Goal: Transaction & Acquisition: Purchase product/service

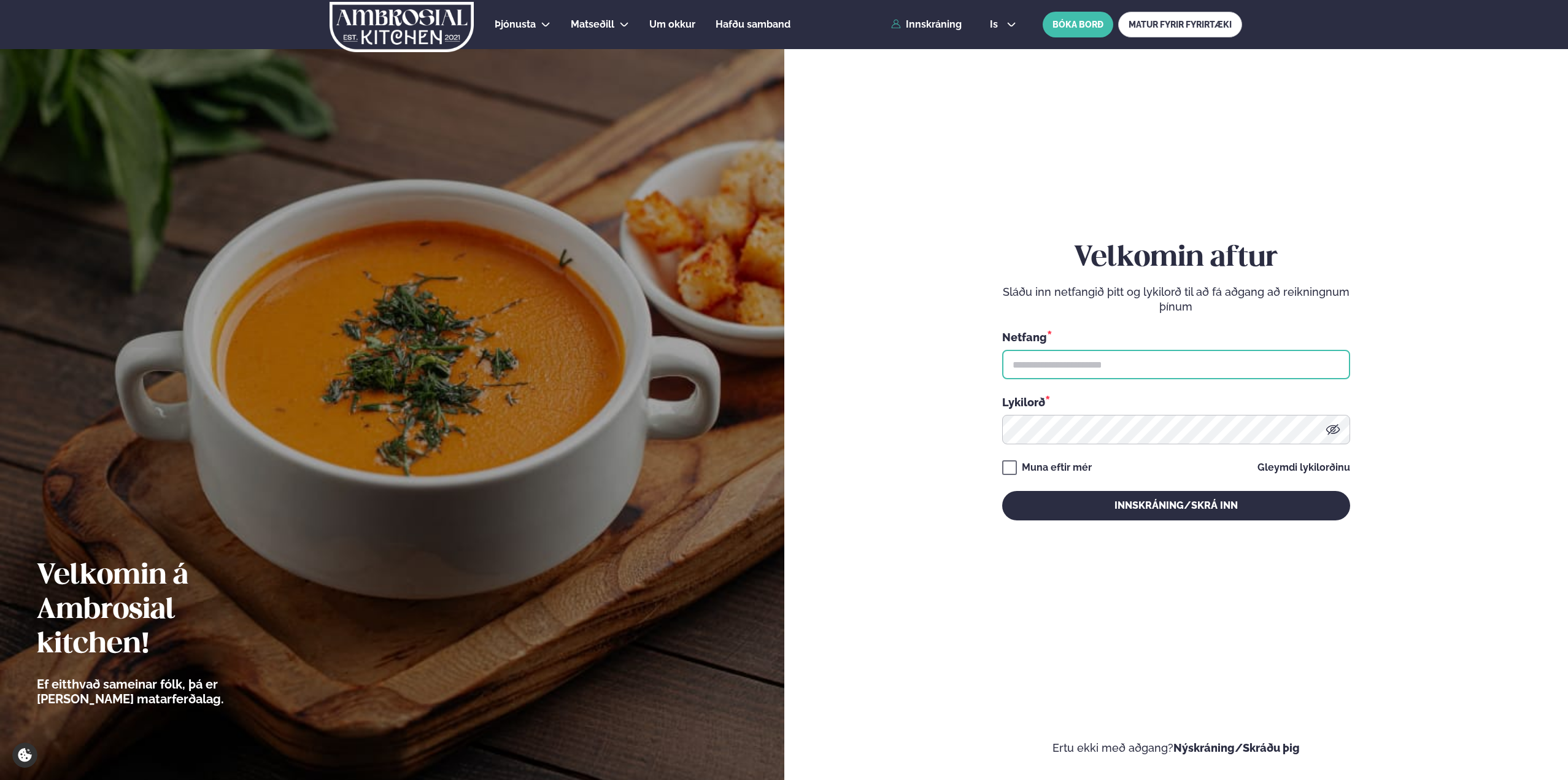
click at [1078, 359] on input "text" at bounding box center [1176, 364] width 348 height 29
type input "**********"
click at [1002, 491] on button "Innskráning/Skrá inn" at bounding box center [1176, 505] width 348 height 29
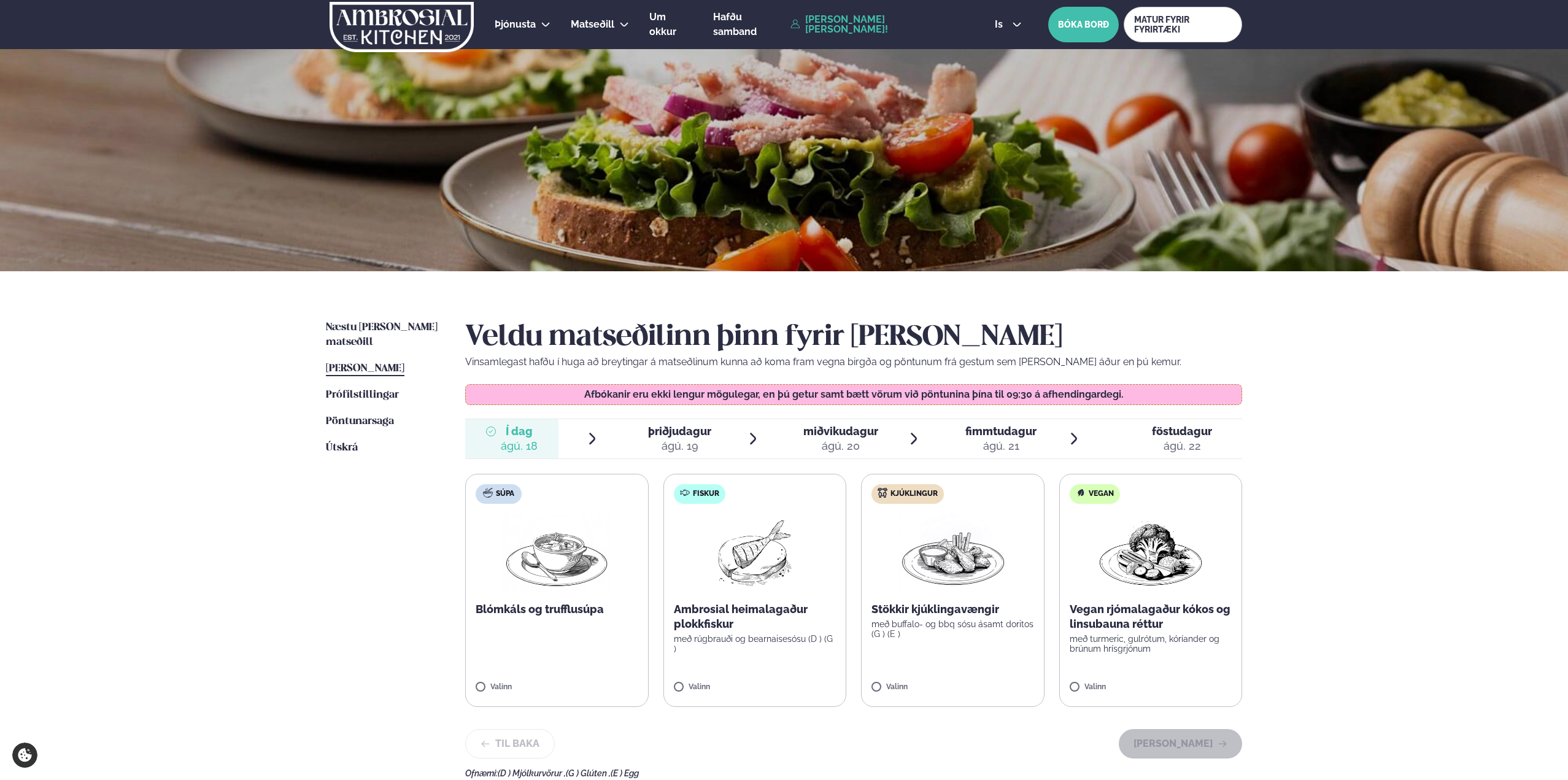
drag, startPoint x: 870, startPoint y: 460, endPoint x: 872, endPoint y: 452, distance: 8.2
click at [871, 456] on div "Veldu matseðilinn þinn fyrir [PERSON_NAME] Vinsamlegast hafðu í huga að breytin…" at bounding box center [853, 549] width 777 height 458
click at [872, 433] on span "miðvikudagur" at bounding box center [840, 430] width 75 height 13
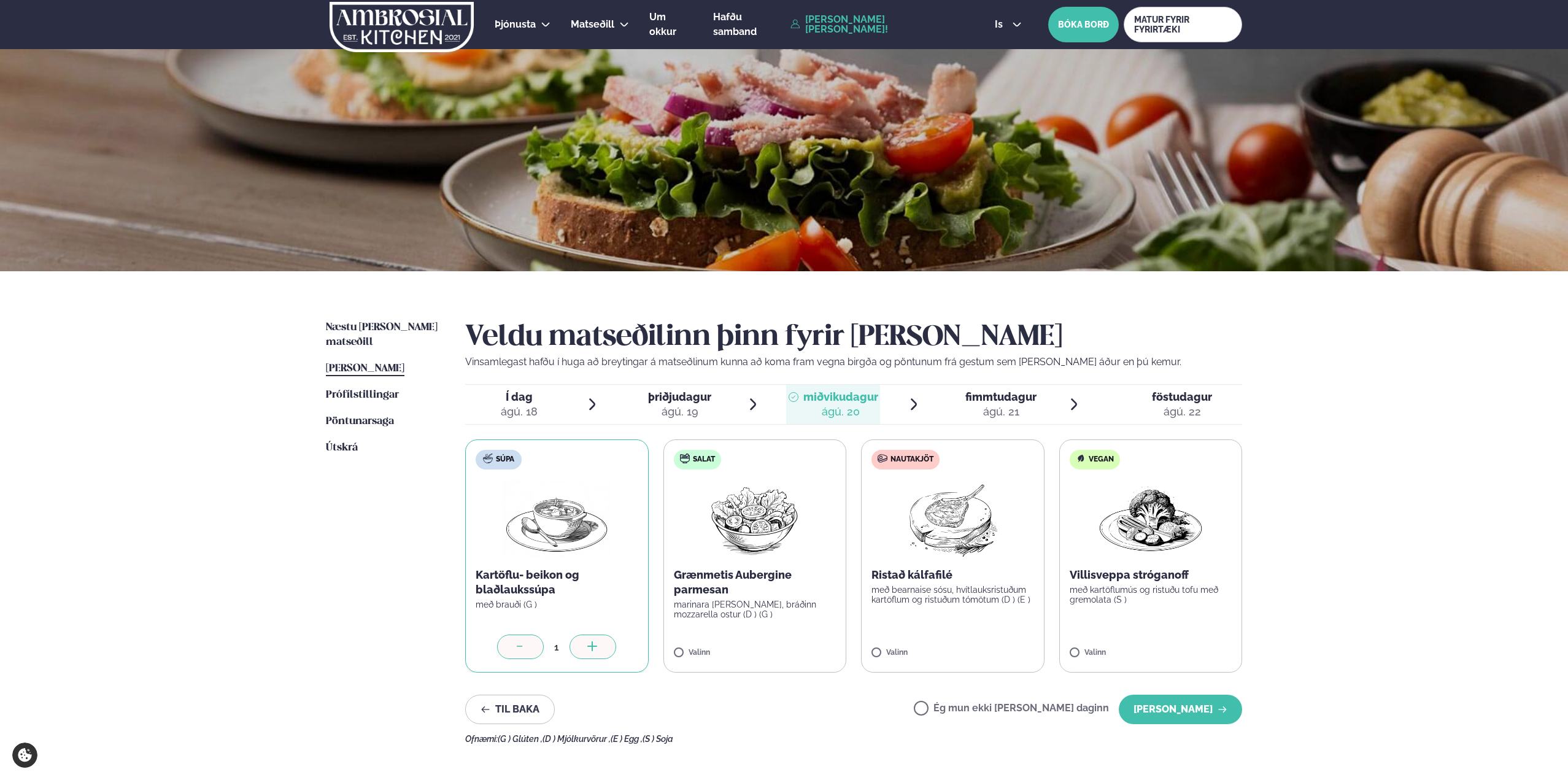
click at [506, 640] on div at bounding box center [520, 647] width 46 height 25
click at [990, 414] on div "ágú. 21" at bounding box center [1000, 412] width 71 height 15
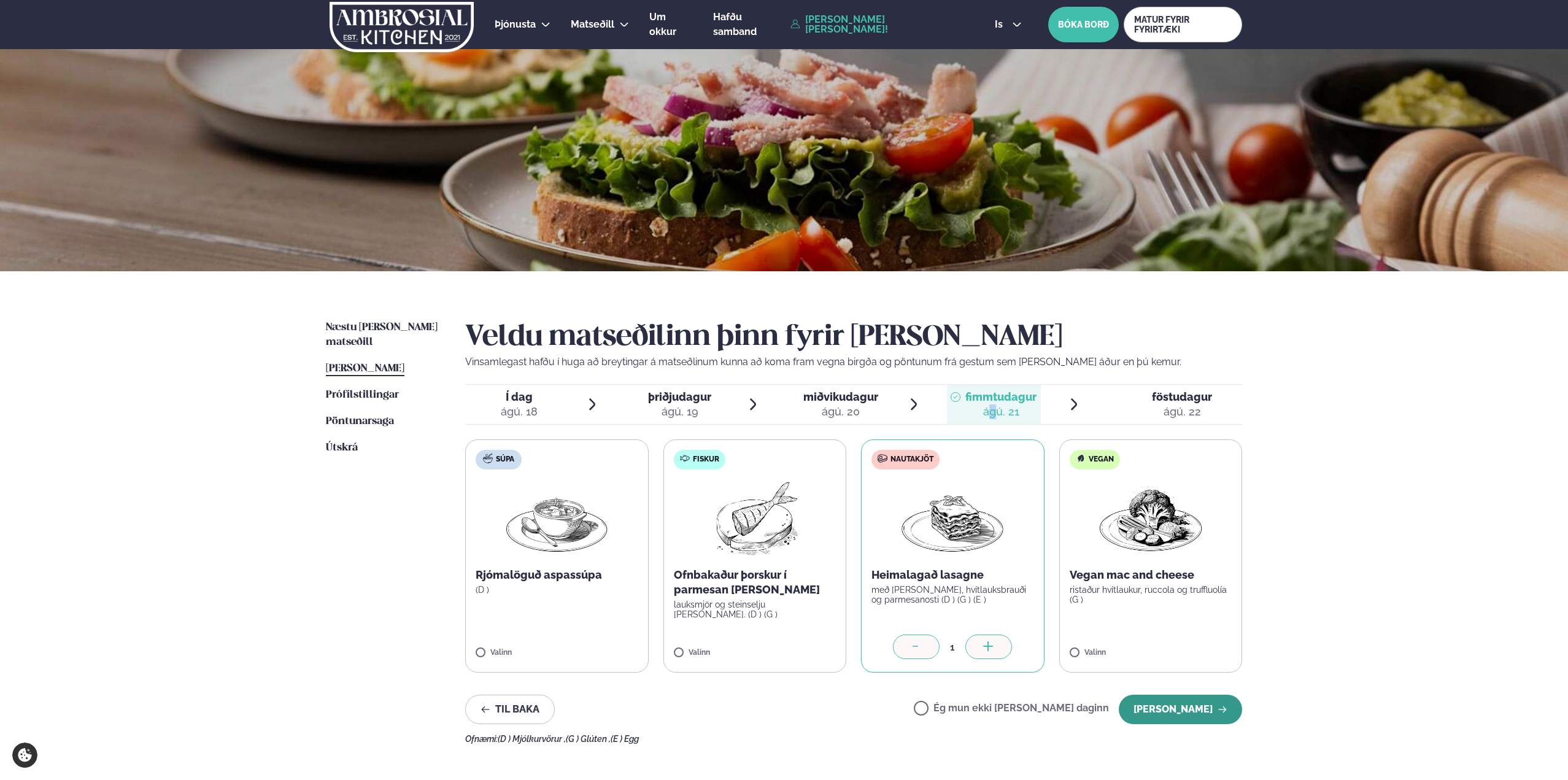
click at [1175, 712] on button "[PERSON_NAME]" at bounding box center [1181, 709] width 123 height 29
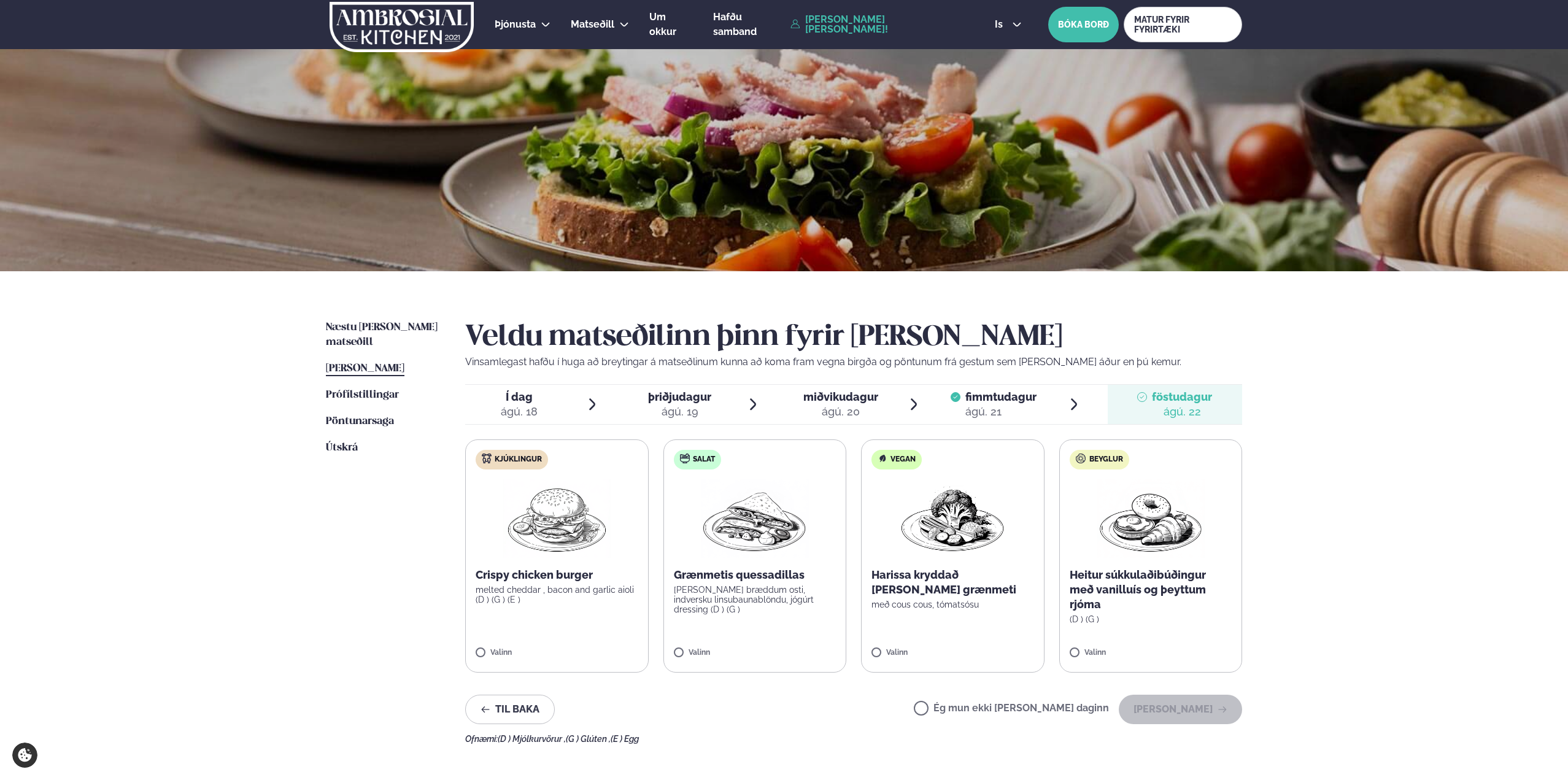
click at [833, 407] on div "ágú. 20" at bounding box center [840, 412] width 75 height 15
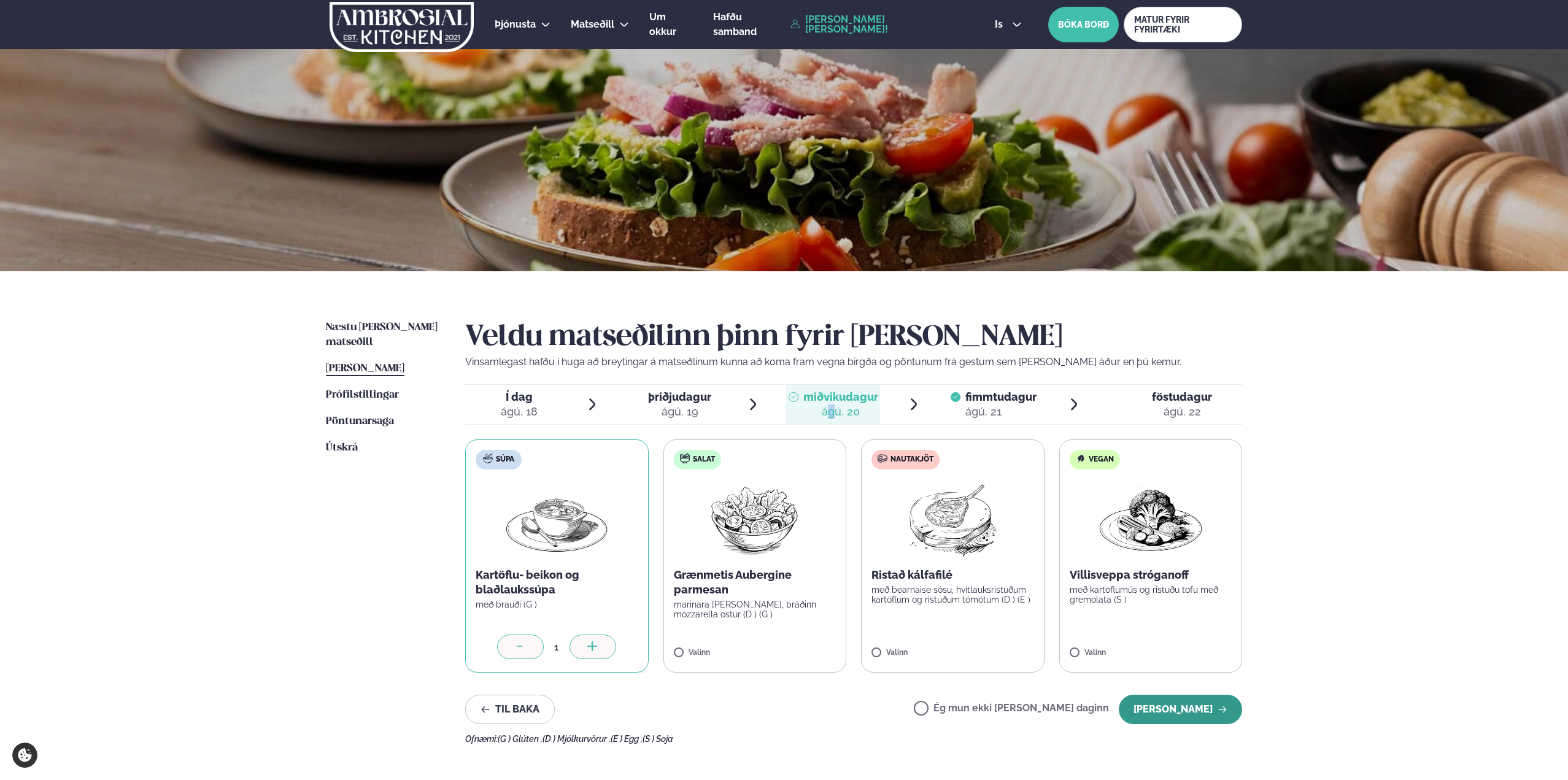
click at [1188, 709] on button "[PERSON_NAME]" at bounding box center [1181, 709] width 123 height 29
